Goal: Task Accomplishment & Management: Manage account settings

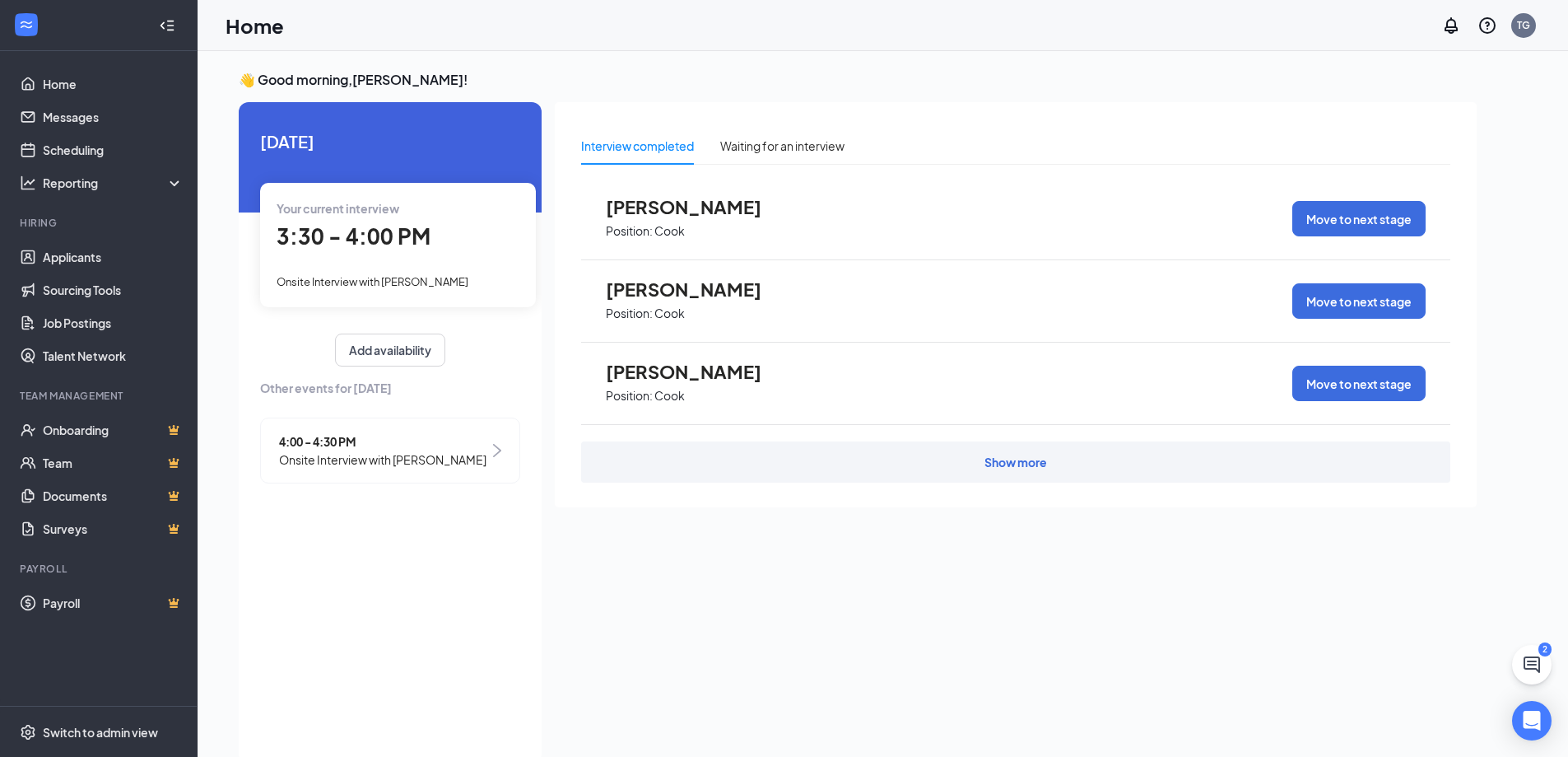
click at [407, 448] on span "4:00 - 4:30 PM" at bounding box center [383, 441] width 207 height 18
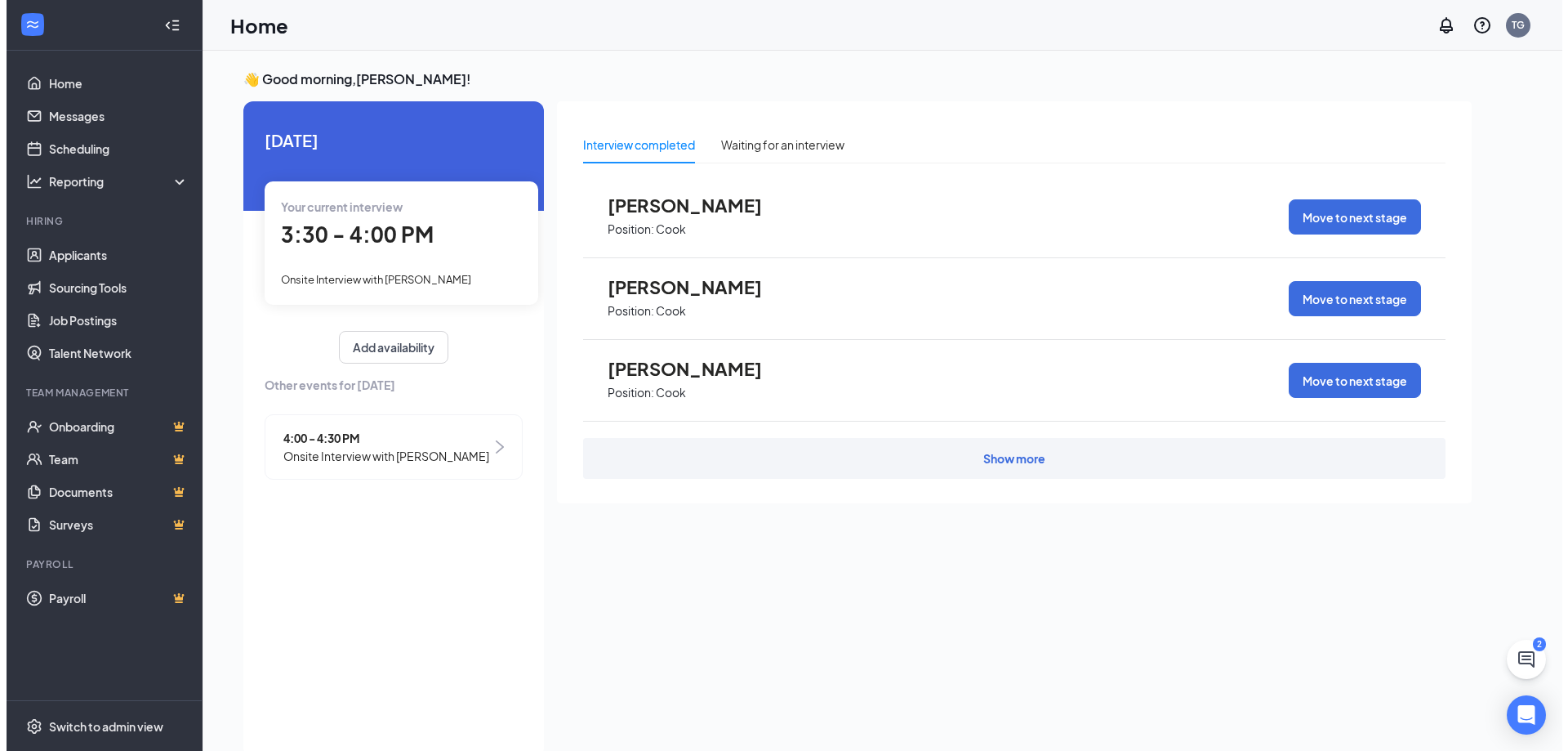
scroll to position [6, 0]
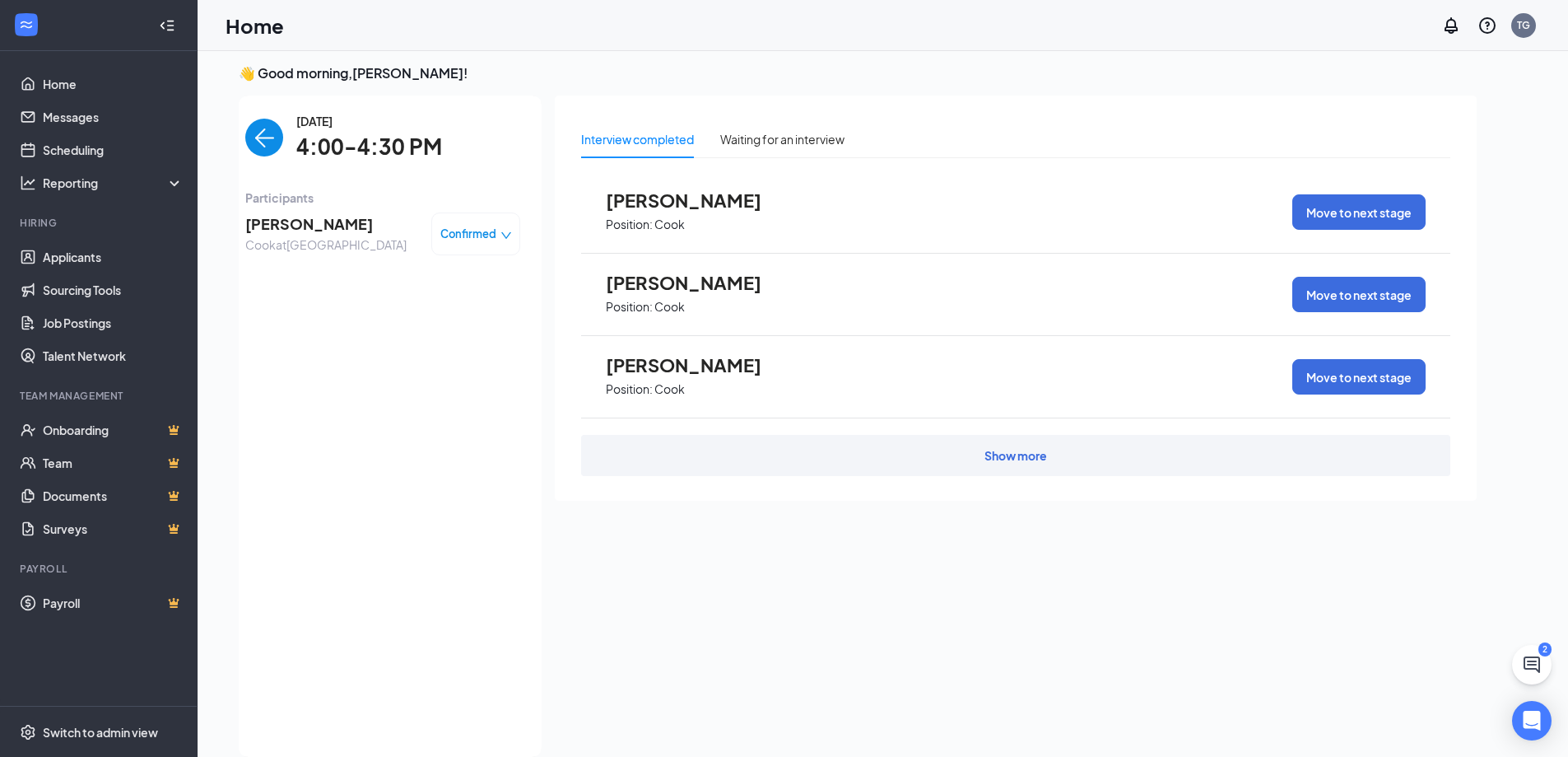
click at [294, 231] on span "[PERSON_NAME]" at bounding box center [326, 224] width 161 height 23
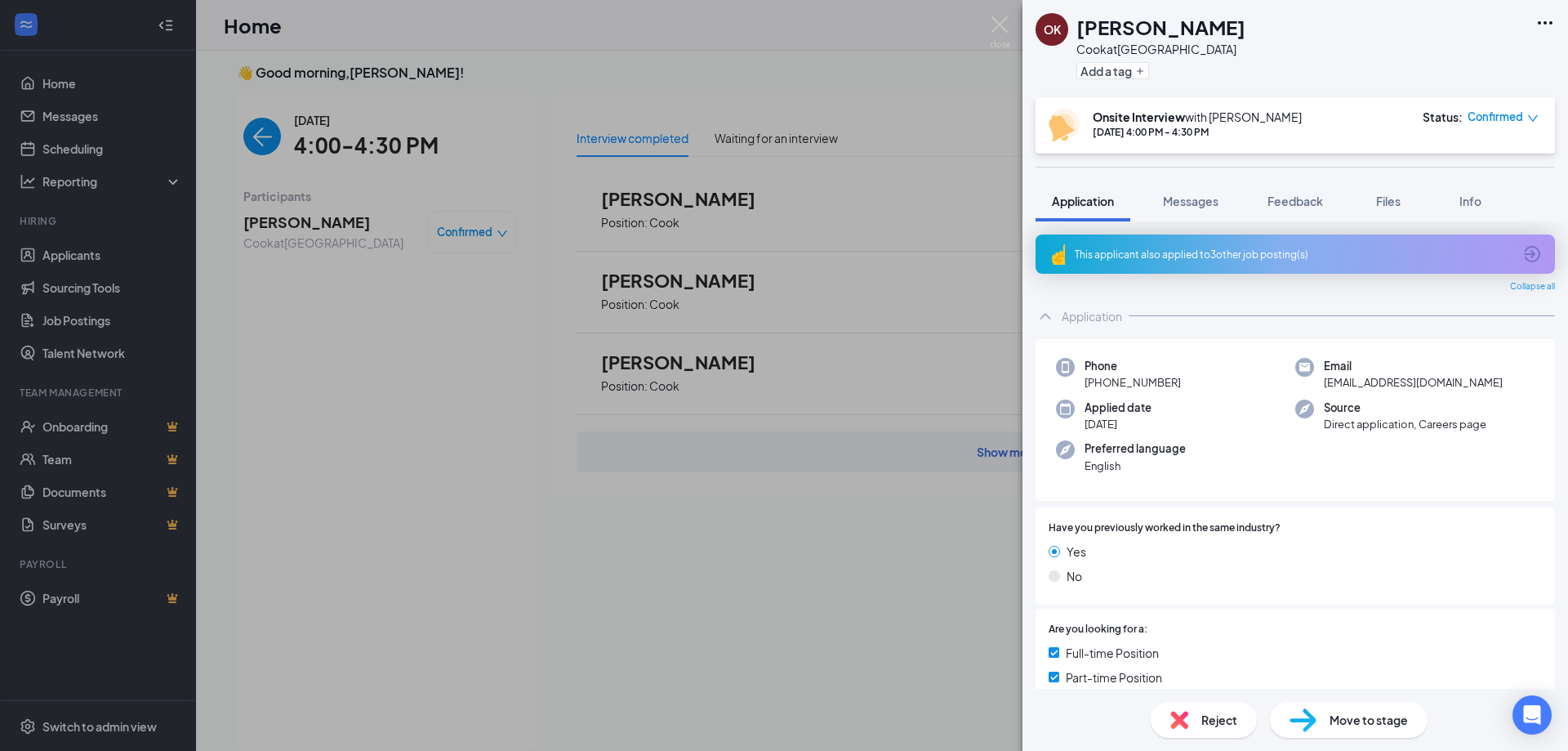
click at [1172, 249] on div "This applicant also applied to 3 other job posting(s)" at bounding box center [1293, 254] width 438 height 14
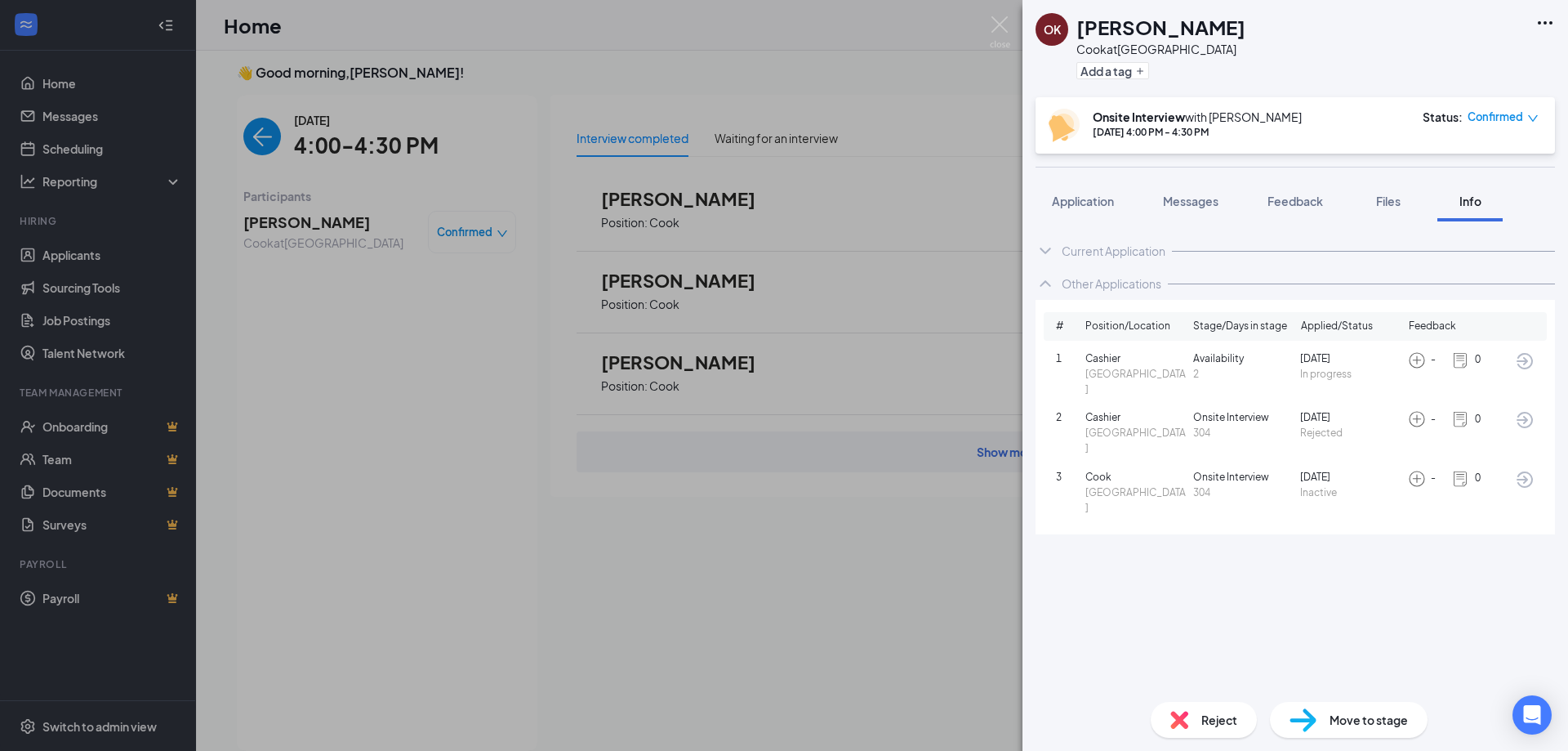
click at [1101, 245] on div "Current Application" at bounding box center [1114, 251] width 104 height 16
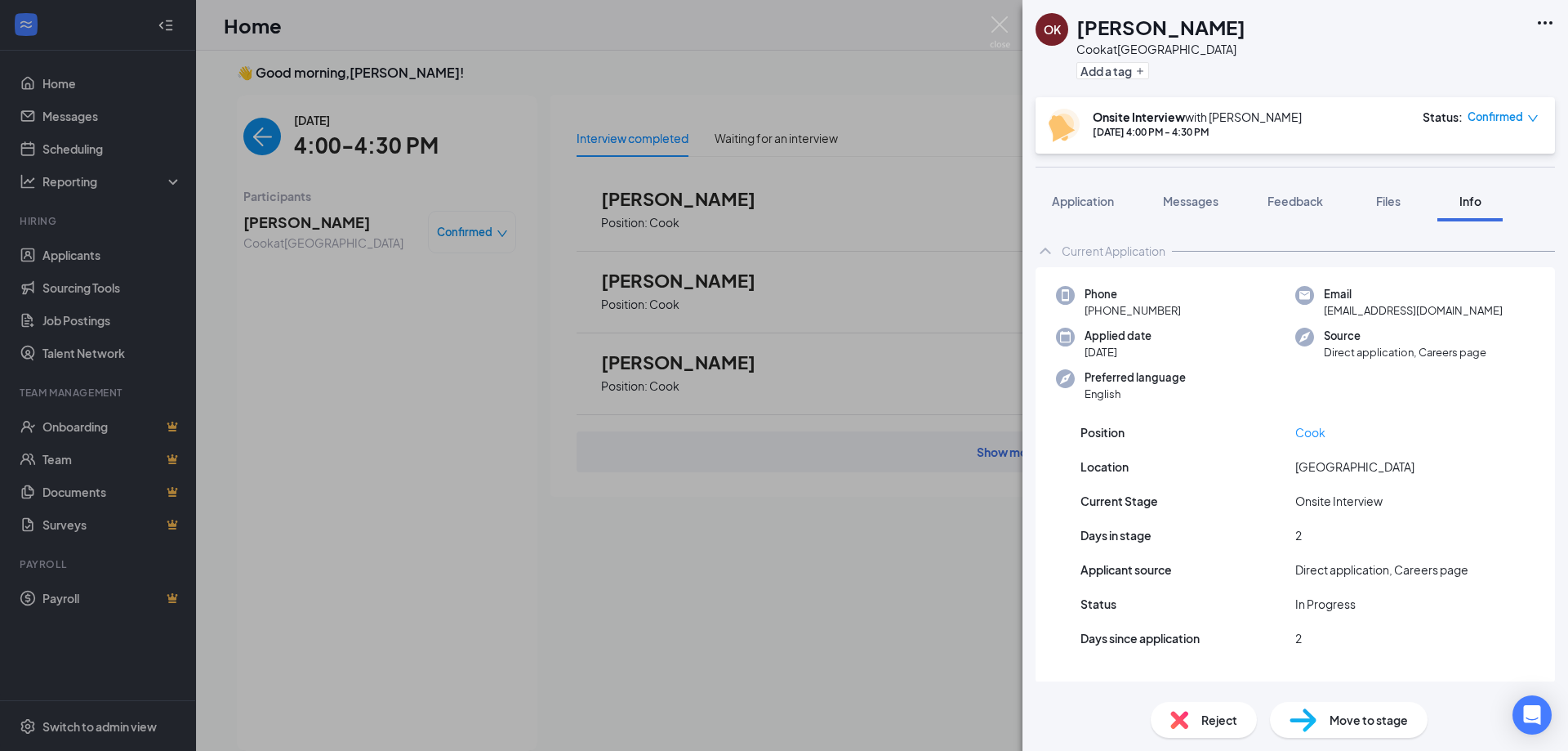
click at [840, 421] on div "OK [PERSON_NAME] at [GEOGRAPHIC_DATA] Add a tag Onsite Interview with [PERSON_N…" at bounding box center [784, 375] width 1568 height 751
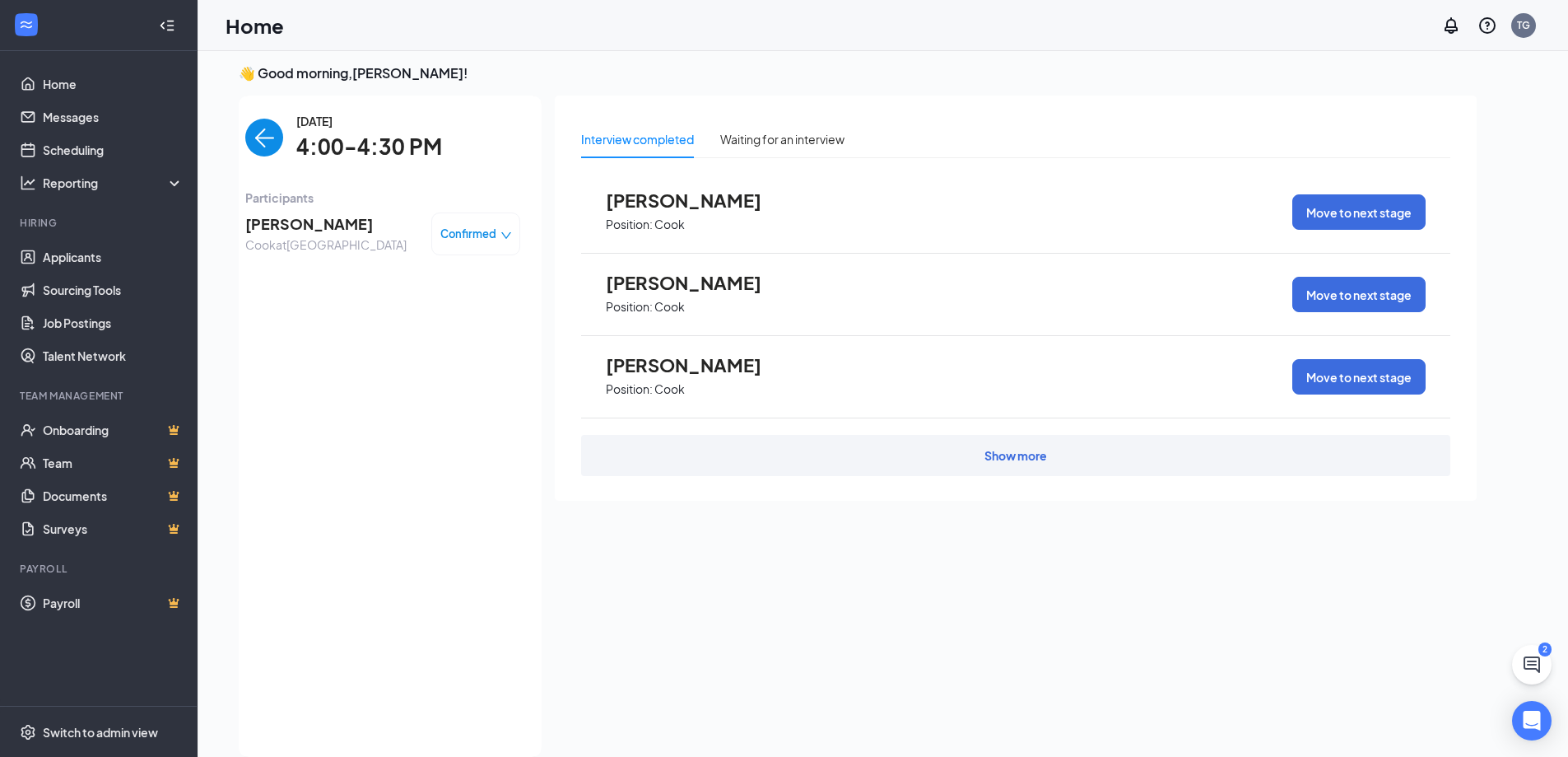
click at [293, 220] on span "[PERSON_NAME]" at bounding box center [326, 224] width 161 height 23
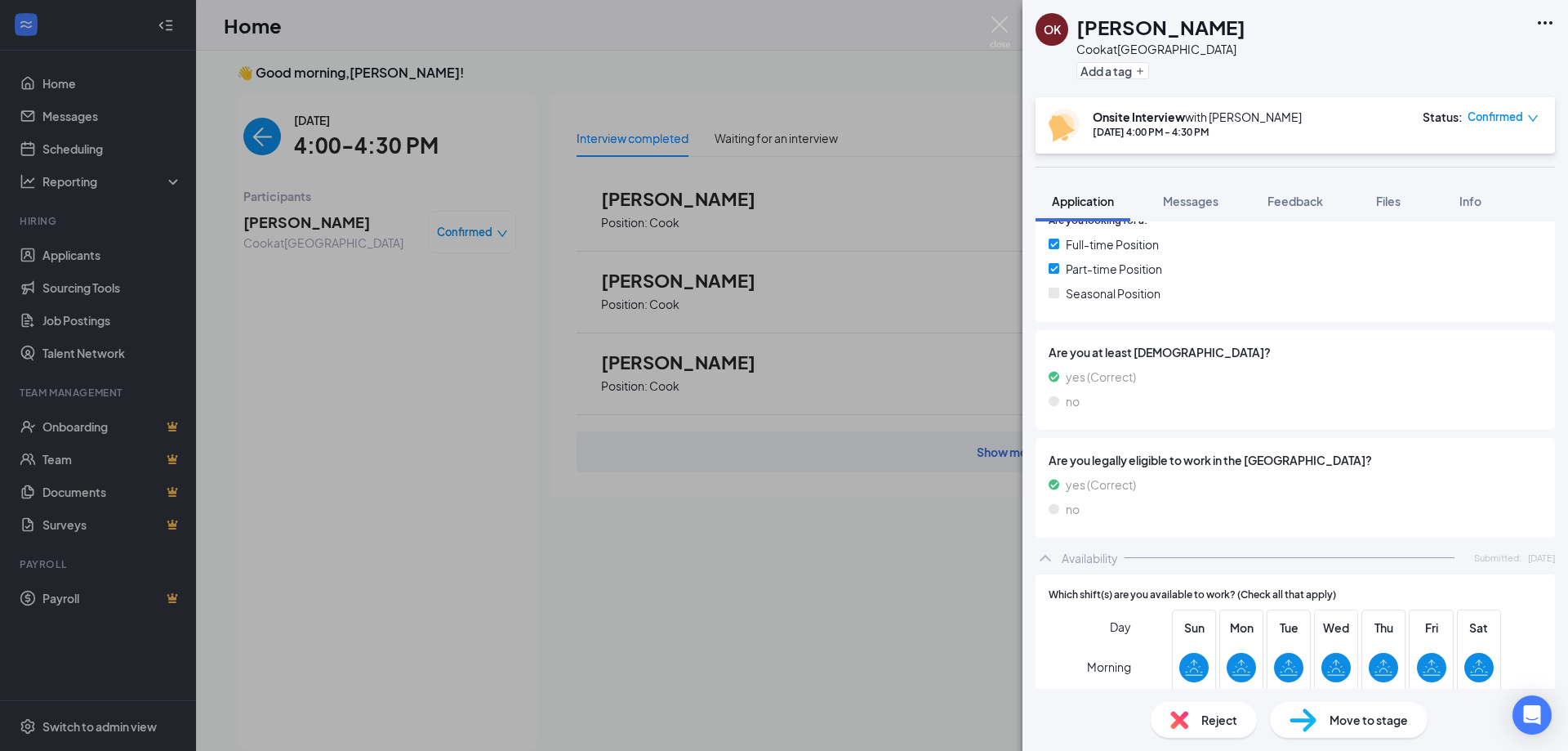
scroll to position [507, 0]
